Goal: Task Accomplishment & Management: Manage account settings

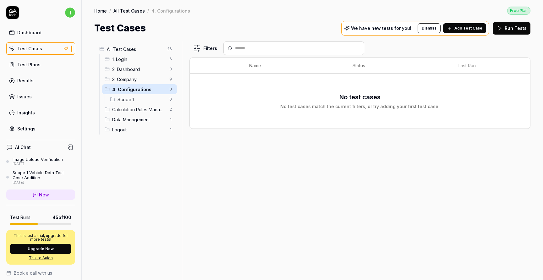
click at [46, 31] on link "Dashboard" at bounding box center [40, 32] width 69 height 12
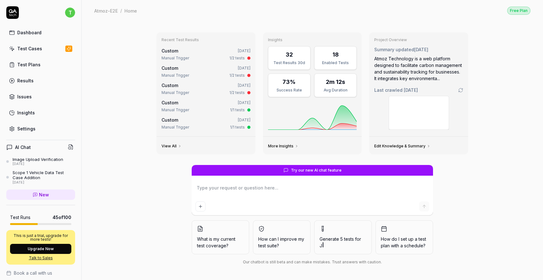
click at [73, 14] on html "t Dashboard Test Cases Test Plans Results Issues Insights Settings AI Chat Imag…" at bounding box center [271, 163] width 543 height 327
click at [106, 47] on html "t Dashboard Test Cases Test Plans Results Issues Insights Settings AI Chat Imag…" at bounding box center [271, 163] width 543 height 327
type textarea "*"
click at [49, 49] on link "Test Cases" at bounding box center [40, 48] width 69 height 12
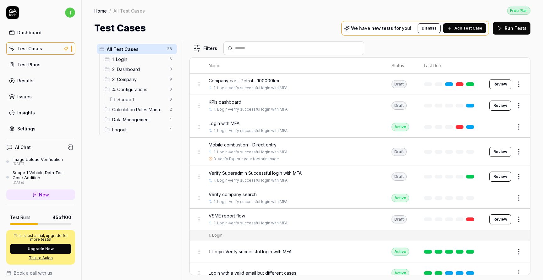
click at [129, 77] on span "3. Company" at bounding box center [138, 79] width 53 height 7
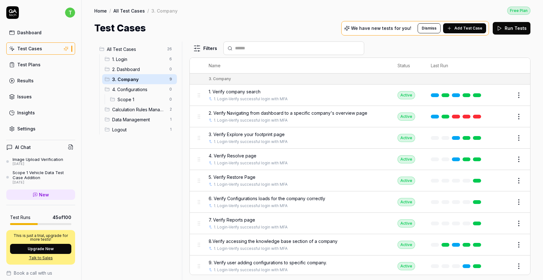
click at [142, 98] on span "Scope 1" at bounding box center [141, 99] width 48 height 7
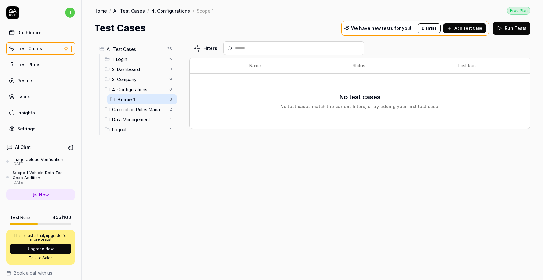
click at [143, 112] on span "Calculation Rules Management" at bounding box center [138, 109] width 53 height 7
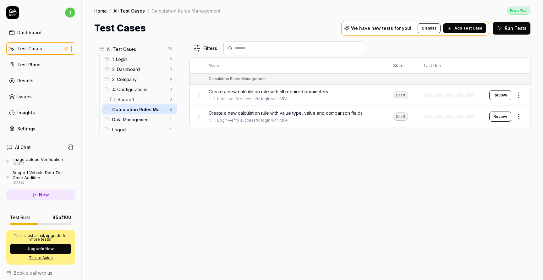
click at [143, 90] on span "4. Configurations" at bounding box center [138, 89] width 53 height 7
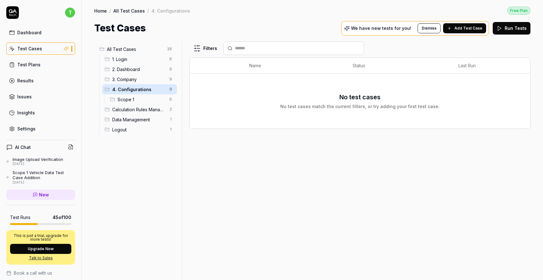
click at [140, 77] on span "3. Company" at bounding box center [138, 79] width 53 height 7
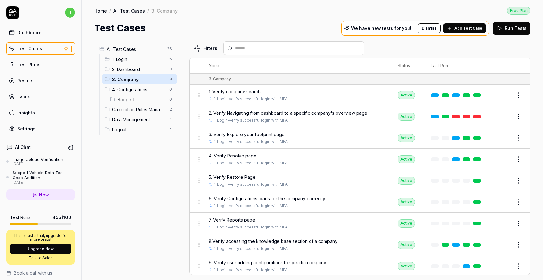
click at [504, 117] on button "Edit" at bounding box center [503, 116] width 15 height 10
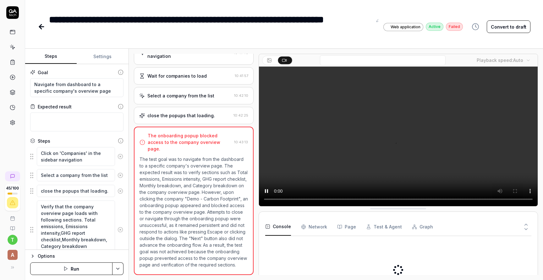
scroll to position [29, 0]
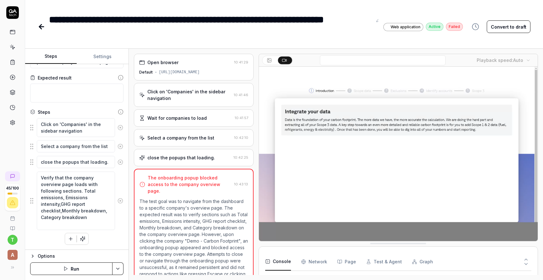
click at [14, 16] on icon at bounding box center [12, 12] width 13 height 13
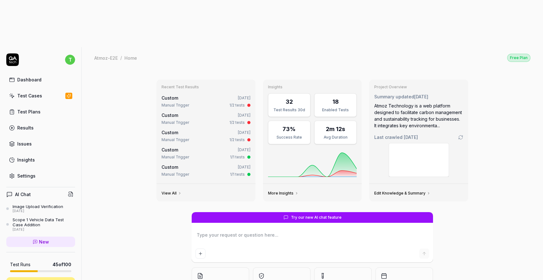
type textarea "*"
